Goal: Task Accomplishment & Management: Use online tool/utility

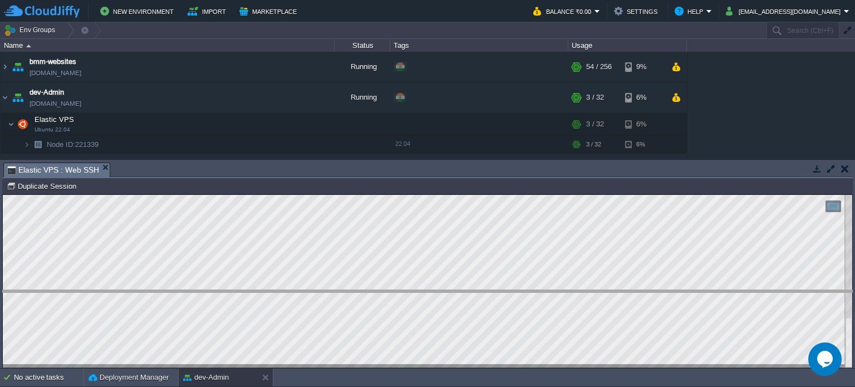
drag, startPoint x: 345, startPoint y: 169, endPoint x: 423, endPoint y: 286, distance: 140.5
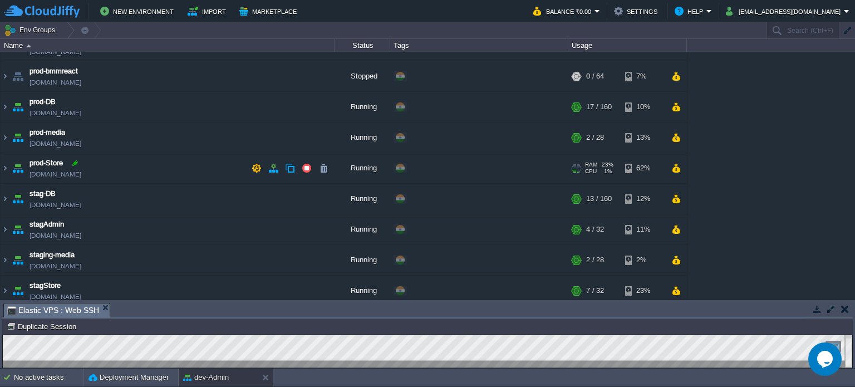
scroll to position [281, 0]
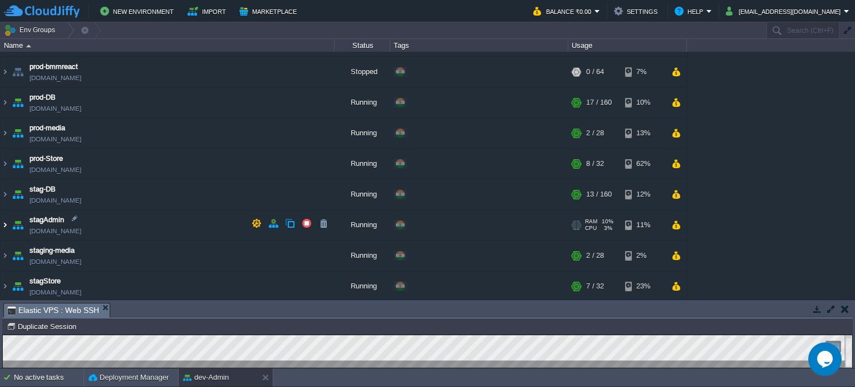
click at [1, 225] on img at bounding box center [5, 225] width 9 height 30
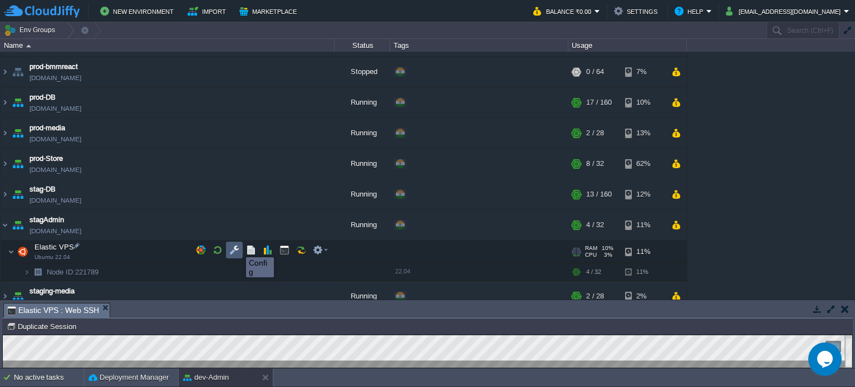
click at [233, 247] on button "button" at bounding box center [234, 250] width 10 height 10
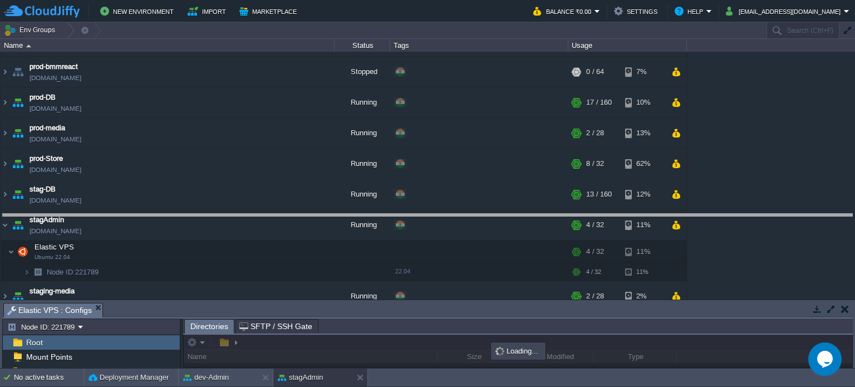
drag, startPoint x: 402, startPoint y: 313, endPoint x: 419, endPoint y: 73, distance: 240.5
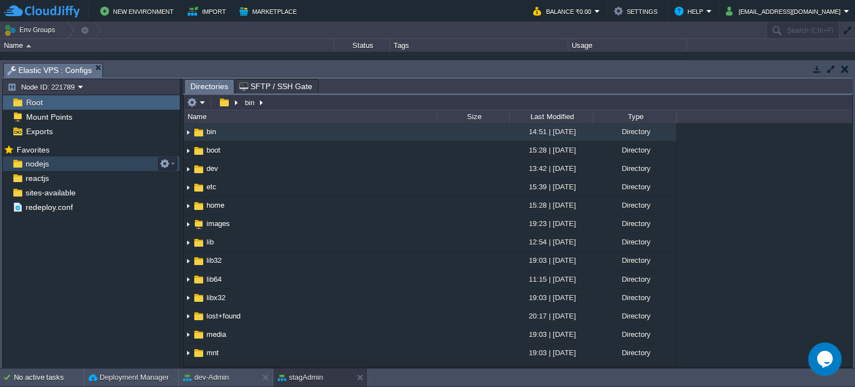
click at [50, 165] on div "nodejs" at bounding box center [91, 163] width 177 height 14
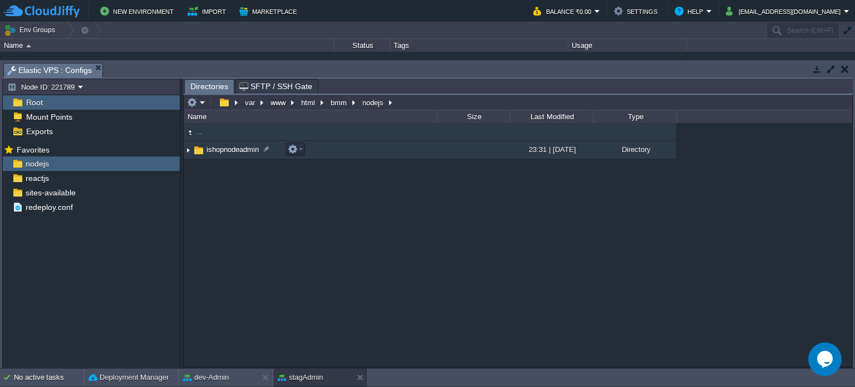
click at [216, 149] on span "ishopnodeadmin" at bounding box center [233, 149] width 56 height 9
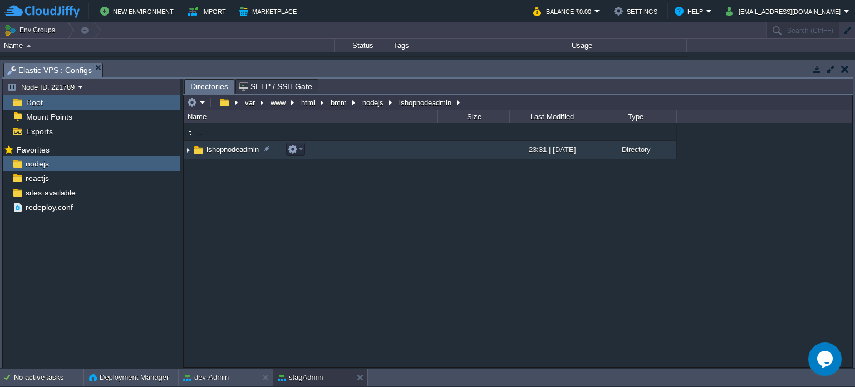
click at [216, 149] on span "ishopnodeadmin" at bounding box center [233, 149] width 56 height 9
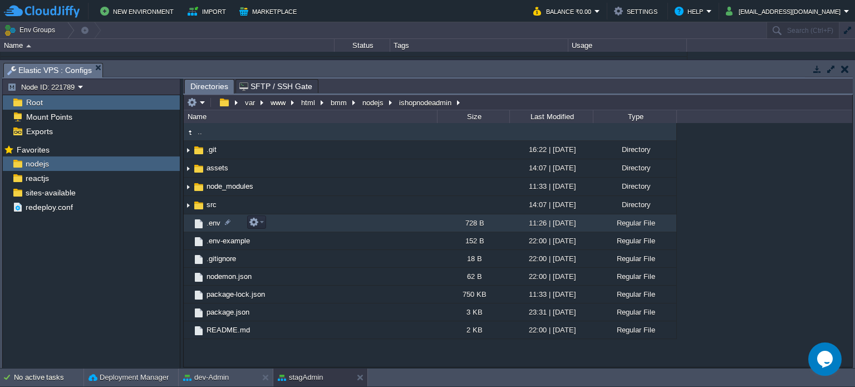
click at [214, 220] on span ".env" at bounding box center [213, 222] width 17 height 9
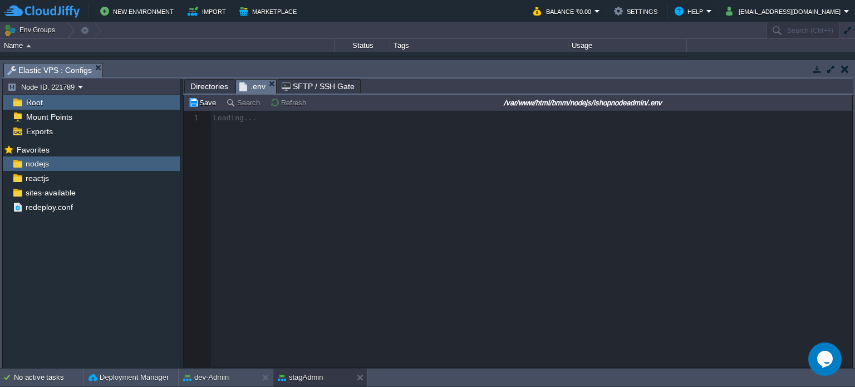
drag, startPoint x: 428, startPoint y: 85, endPoint x: 438, endPoint y: 138, distance: 53.7
click at [438, 138] on div "Directories .env SFTP / SSH Gate var www html bmm nodejs ishopnodeadmin .env Na…" at bounding box center [518, 222] width 670 height 289
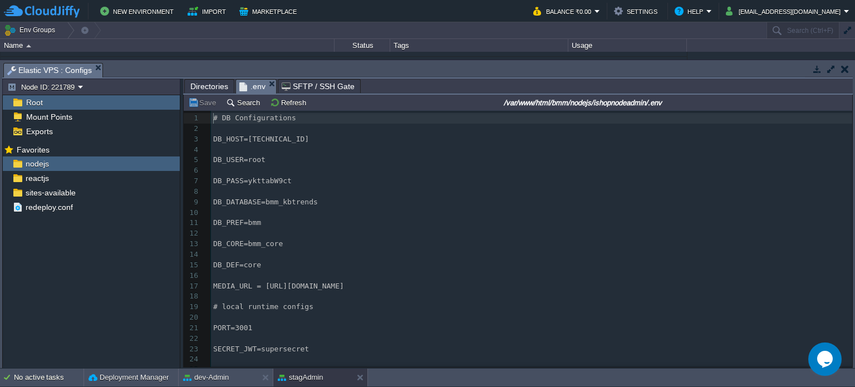
scroll to position [283, 0]
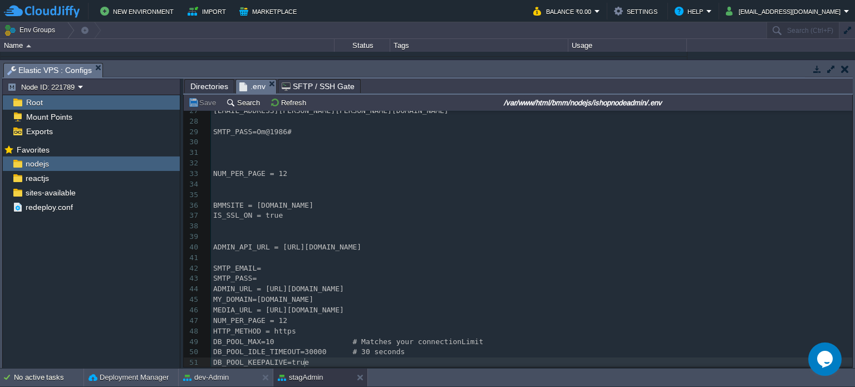
click at [307, 360] on div "51 1 # DB Configurations 2 ​ 3 DB_HOST=[TECHNICAL_ID] 4 ​ 5 DB_USER=root 6 ​ 7 …" at bounding box center [531, 100] width 641 height 535
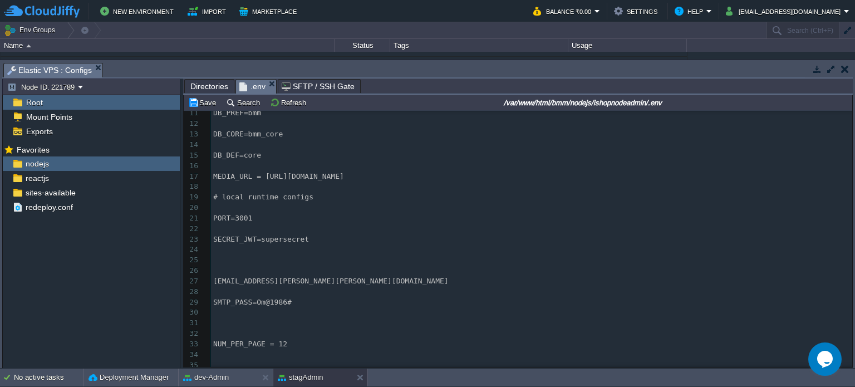
scroll to position [0, 0]
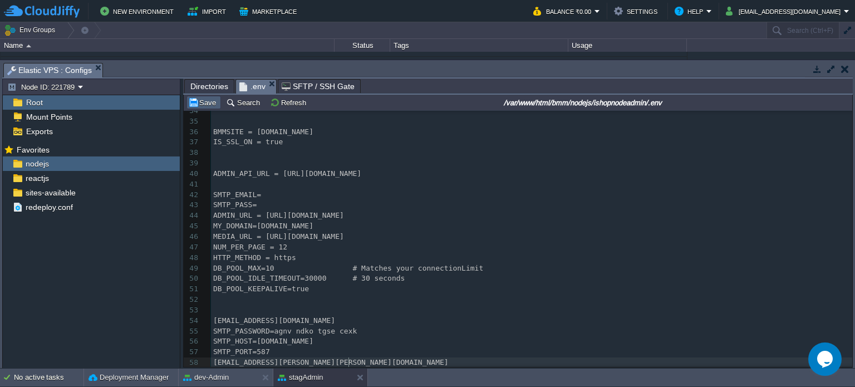
click at [207, 101] on button "Save" at bounding box center [203, 102] width 31 height 10
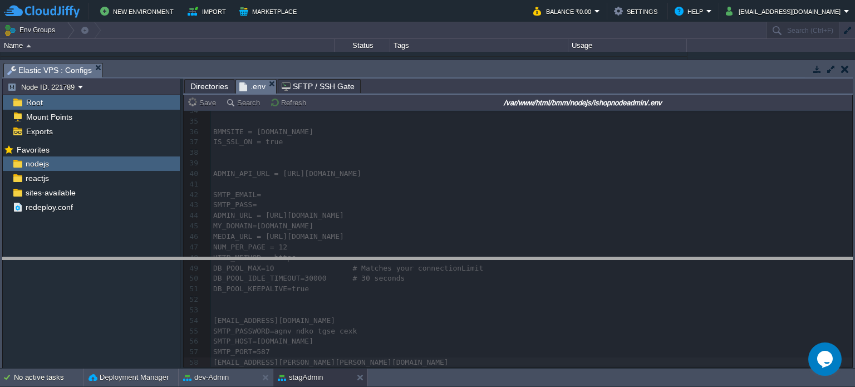
drag, startPoint x: 384, startPoint y: 76, endPoint x: 387, endPoint y: 271, distance: 194.9
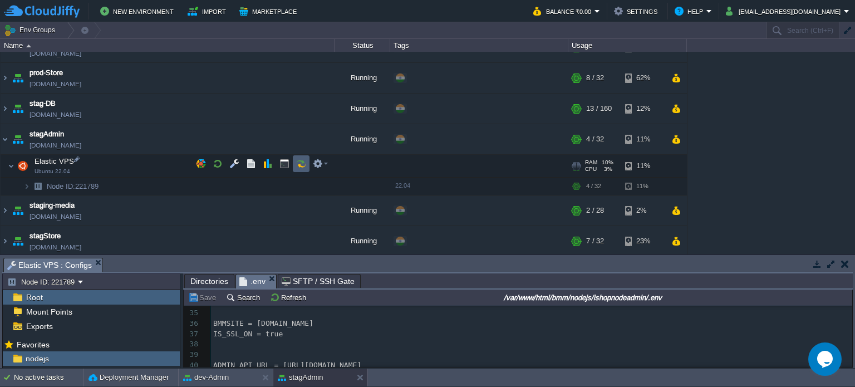
click at [293, 160] on td at bounding box center [301, 163] width 17 height 17
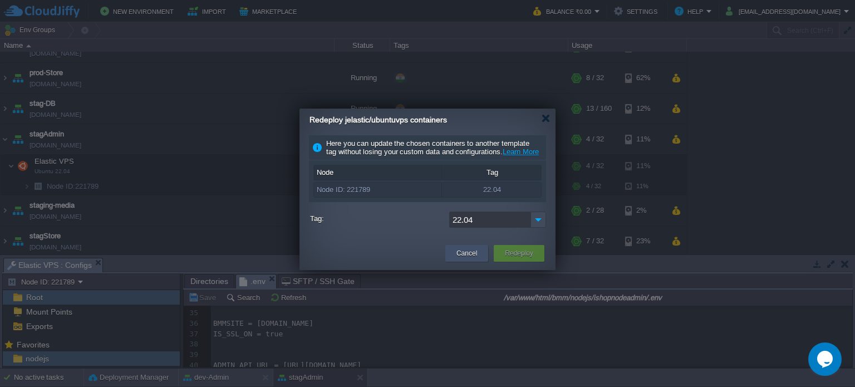
click at [474, 258] on button "Cancel" at bounding box center [466, 253] width 21 height 11
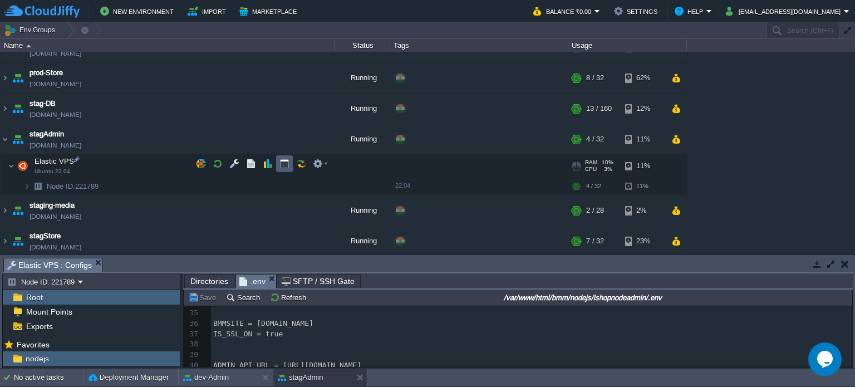
click at [284, 169] on td at bounding box center [284, 163] width 17 height 17
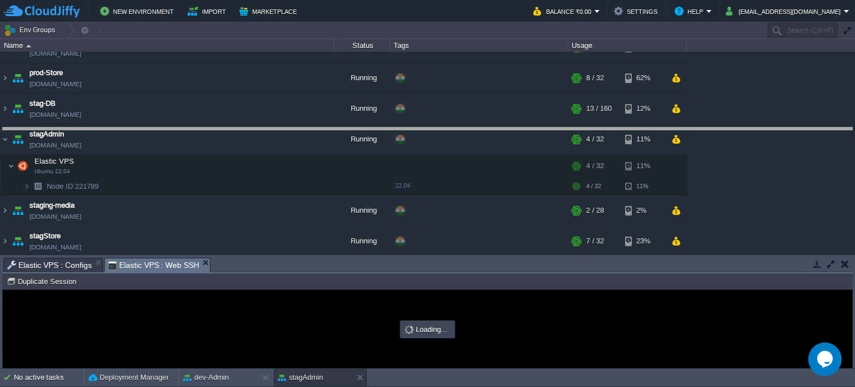
drag, startPoint x: 400, startPoint y: 269, endPoint x: 399, endPoint y: 135, distance: 134.7
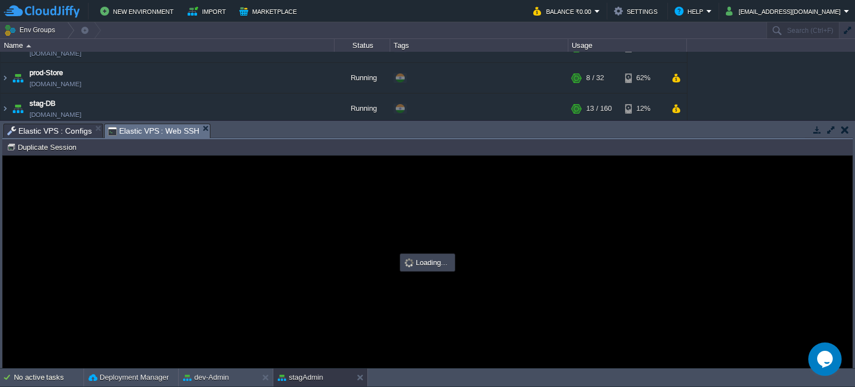
type input "#000000"
